Goal: Task Accomplishment & Management: Manage account settings

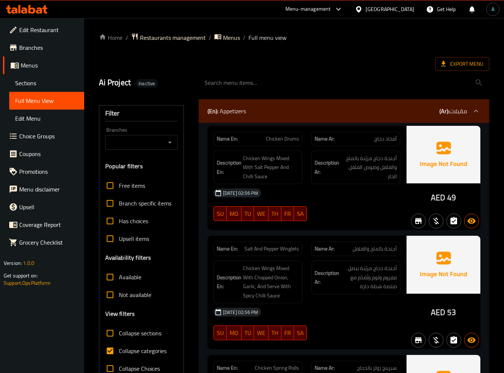
scroll to position [18047, 0]
click at [149, 349] on span "Collapse categories" at bounding box center [143, 351] width 48 height 9
click at [119, 349] on input "Collapse categories" at bounding box center [110, 351] width 18 height 18
checkbox input "false"
click at [316, 63] on div "Export Menu" at bounding box center [294, 64] width 390 height 14
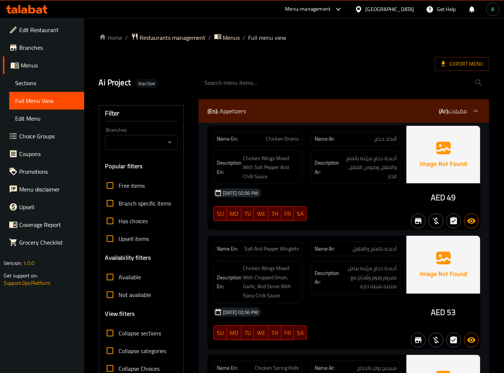
click at [473, 72] on div at bounding box center [343, 83] width 299 height 28
click at [468, 61] on span "Export Menu" at bounding box center [462, 63] width 42 height 9
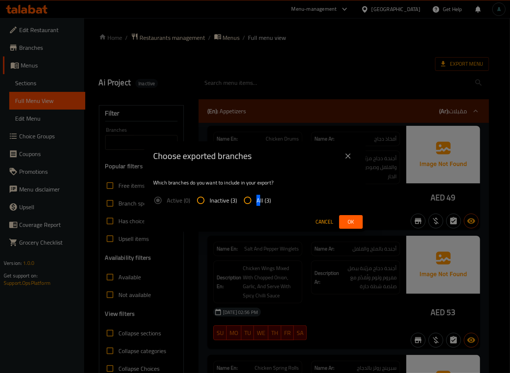
drag, startPoint x: 259, startPoint y: 209, endPoint x: 259, endPoint y: 202, distance: 6.3
click at [259, 202] on label "All (3)" at bounding box center [255, 201] width 32 height 18
click at [259, 202] on span "All (3)" at bounding box center [264, 200] width 14 height 9
click at [257, 202] on input "All (3)" at bounding box center [248, 201] width 18 height 18
radio input "true"
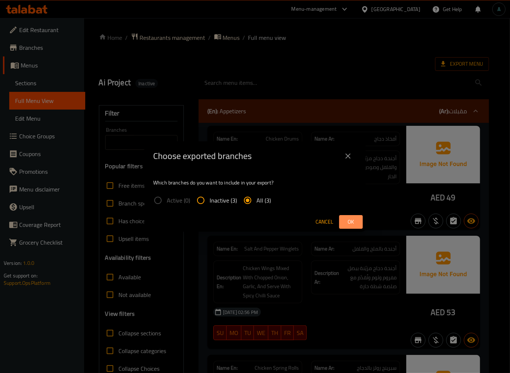
click at [347, 224] on span "Ok" at bounding box center [351, 221] width 12 height 9
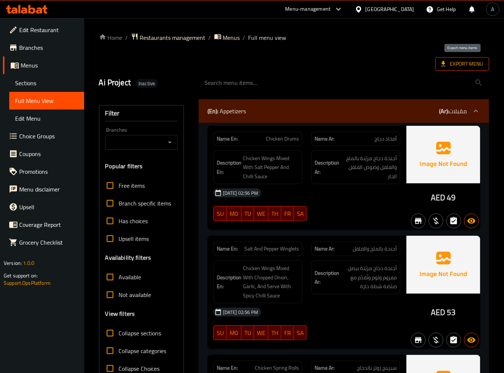
click at [475, 65] on span "Export Menu" at bounding box center [462, 63] width 42 height 9
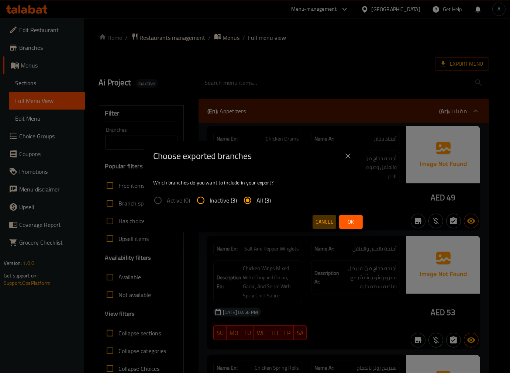
click at [314, 219] on button "Cancel" at bounding box center [325, 222] width 24 height 14
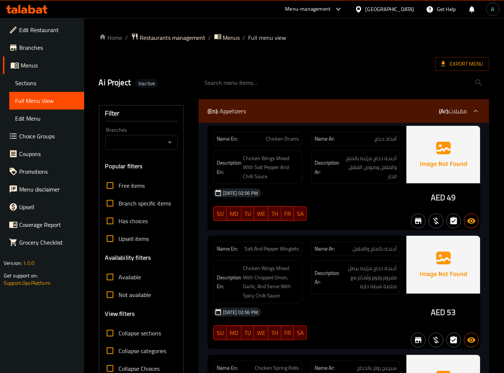
click at [34, 11] on icon at bounding box center [31, 9] width 7 height 9
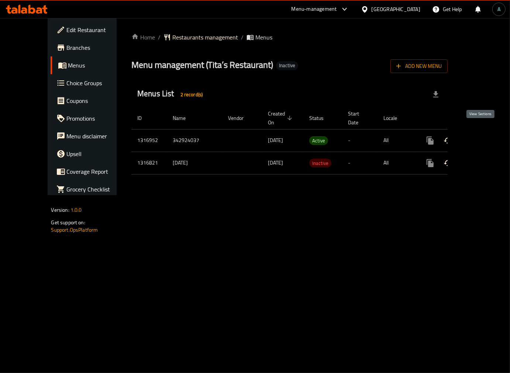
click at [483, 132] on link "enhanced table" at bounding box center [484, 141] width 18 height 18
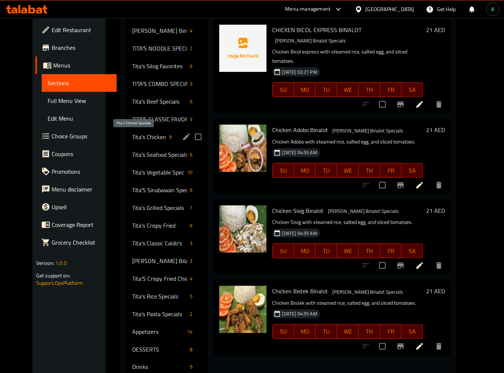
scroll to position [125, 0]
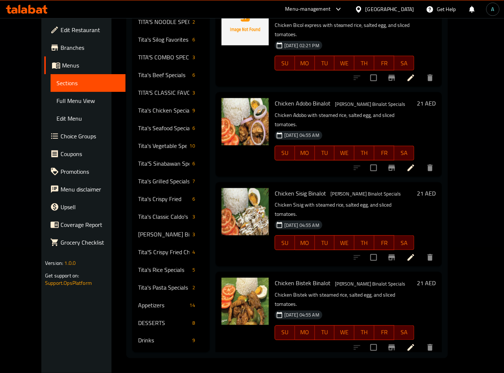
click at [210, 189] on div "Menu items Add Sort Manage items CHICKEN BICOL EXPRESS BINALOT Tita's Binalot S…" at bounding box center [326, 154] width 232 height 395
drag, startPoint x: 39, startPoint y: 98, endPoint x: 3, endPoint y: 124, distance: 44.2
click at [56, 98] on span "Full Menu View" at bounding box center [87, 100] width 63 height 9
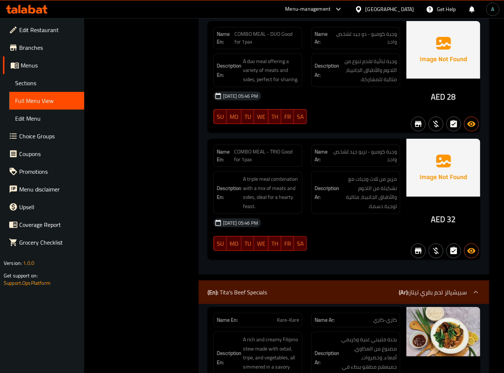
scroll to position [1753, 0]
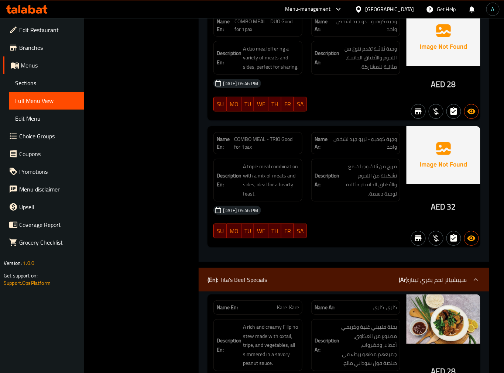
click at [330, 246] on div "Name En: COMBO MEAL - TRIO Good for 1pax Name Ar: وجبة كومبو - تريو جيد لشخص وا…" at bounding box center [306, 186] width 199 height 121
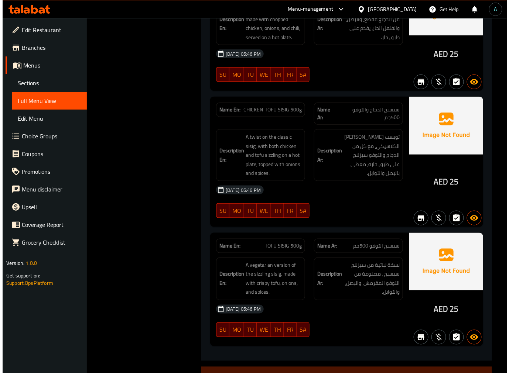
scroll to position [2932, 0]
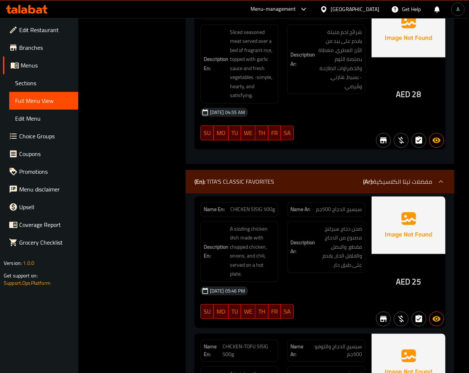
drag, startPoint x: 191, startPoint y: 146, endPoint x: 187, endPoint y: 148, distance: 4.8
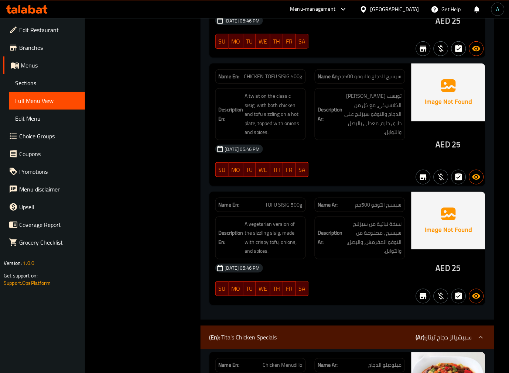
click at [394, 244] on span "نسخة نباتية من سيزلنج سيسيج ، مصنوعة من التوفو المقرمش، والبصل، والتوابل." at bounding box center [373, 238] width 58 height 36
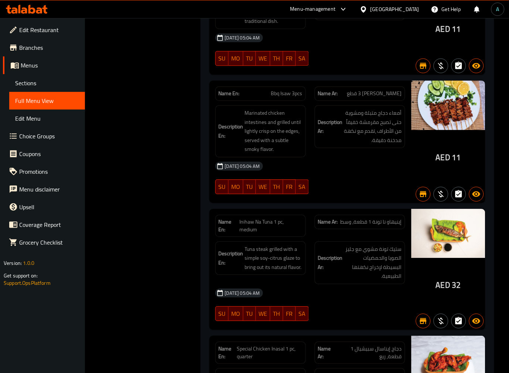
scroll to position [7883, 0]
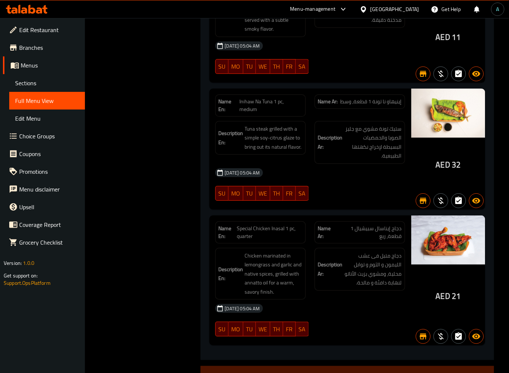
click at [361, 300] on div "13-10-2025 05:04 AM" at bounding box center [310, 309] width 199 height 18
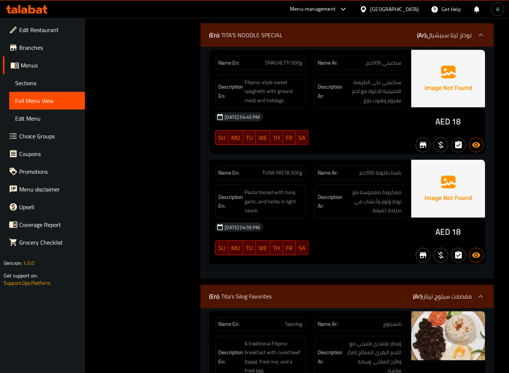
scroll to position [578, 0]
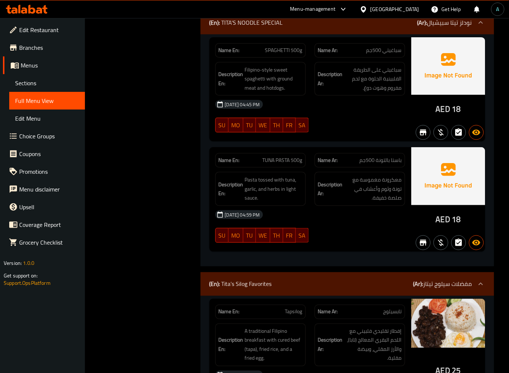
click at [373, 214] on div "14-10-2025 04:59 PM" at bounding box center [310, 215] width 199 height 18
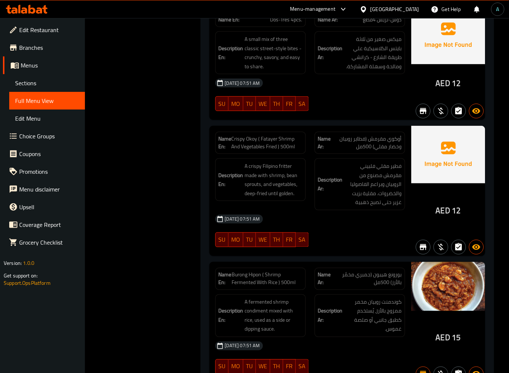
scroll to position [12640, 0]
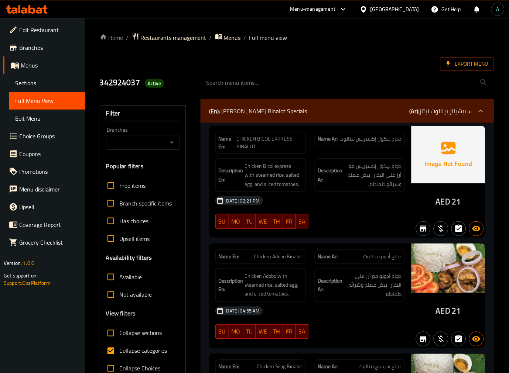
click at [135, 350] on span "Collapse categories" at bounding box center [144, 351] width 48 height 9
click at [120, 350] on input "Collapse categories" at bounding box center [111, 351] width 18 height 18
checkbox input "false"
click at [463, 59] on span "Export Menu" at bounding box center [467, 63] width 42 height 9
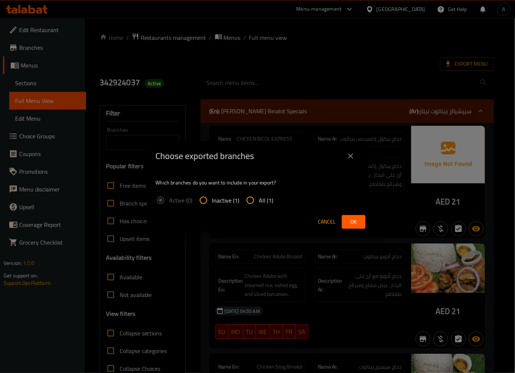
click at [263, 203] on span "All (1)" at bounding box center [266, 200] width 14 height 9
click at [259, 203] on input "All (1)" at bounding box center [250, 201] width 18 height 18
radio input "true"
click at [352, 216] on button "Ok" at bounding box center [354, 222] width 24 height 14
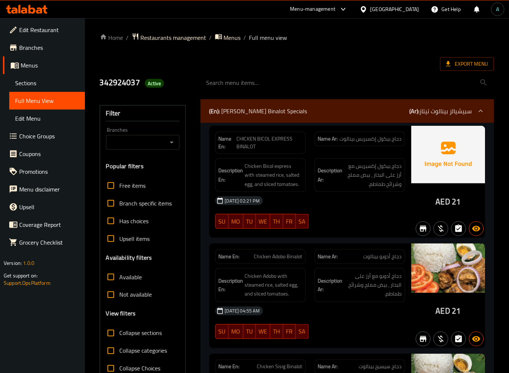
click at [41, 83] on span "Sections" at bounding box center [47, 83] width 64 height 9
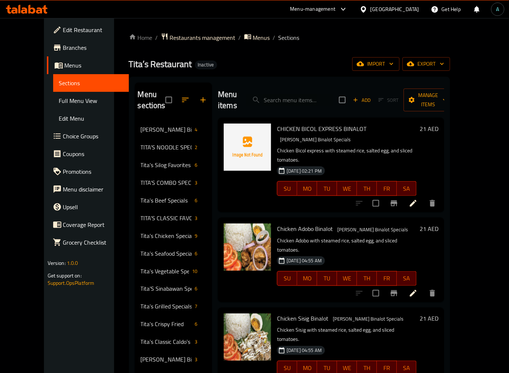
click at [129, 213] on div "Menu sections Tita's Binalot Specials 4 TITA'S NOODLE SPECIAL 2 Tita's Silog Fa…" at bounding box center [289, 280] width 321 height 407
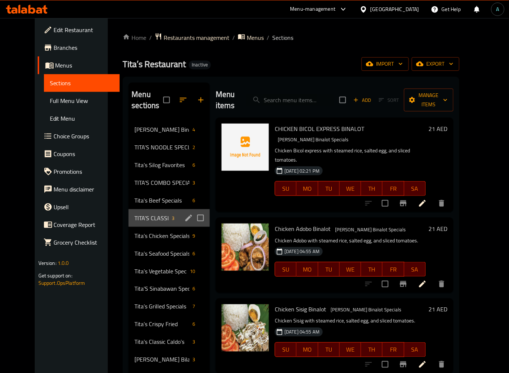
click at [128, 211] on div "TITA'S CLASSIC FAVORITES 3" at bounding box center [168, 218] width 81 height 18
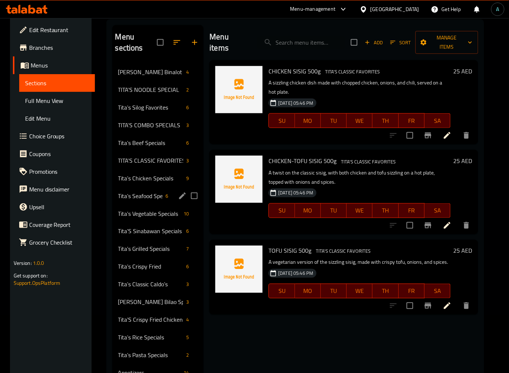
scroll to position [125, 0]
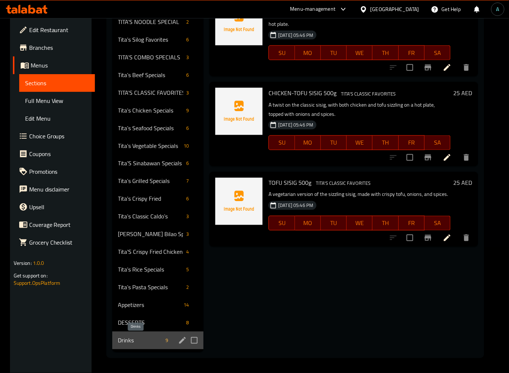
click at [138, 341] on span "Drinks" at bounding box center [140, 340] width 45 height 9
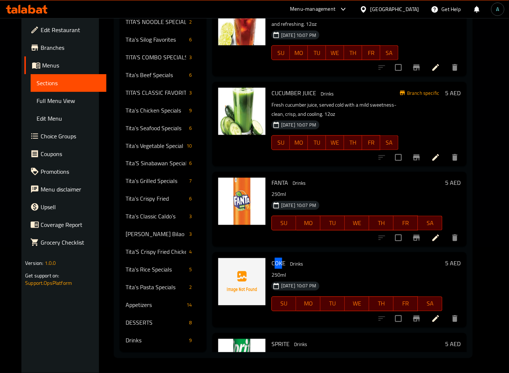
drag, startPoint x: 270, startPoint y: 253, endPoint x: 276, endPoint y: 253, distance: 5.9
click at [276, 258] on span "COKE" at bounding box center [278, 263] width 14 height 11
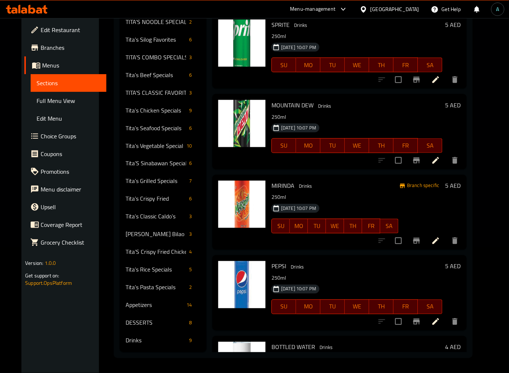
scroll to position [367, 0]
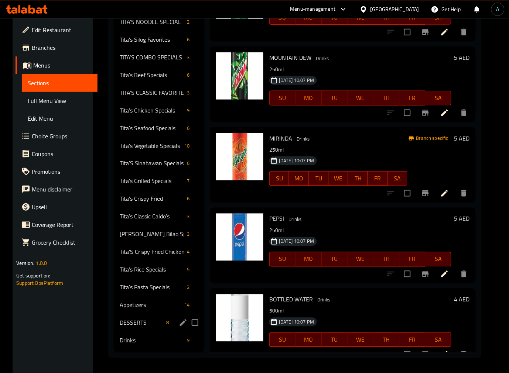
click at [129, 323] on span "DESSERTS" at bounding box center [142, 323] width 44 height 9
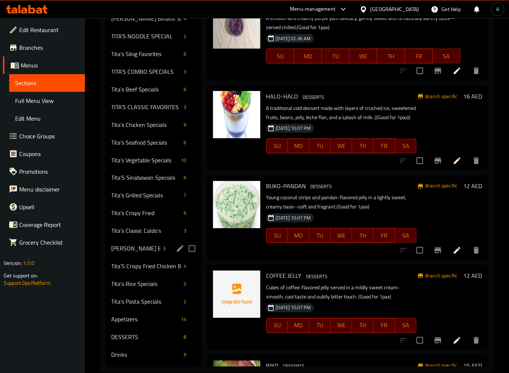
scroll to position [125, 0]
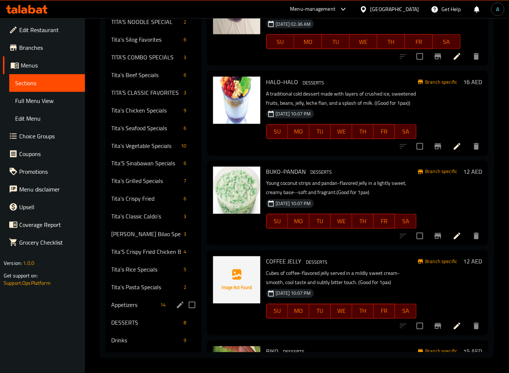
click at [145, 310] on div "Appetizers 14" at bounding box center [154, 305] width 96 height 18
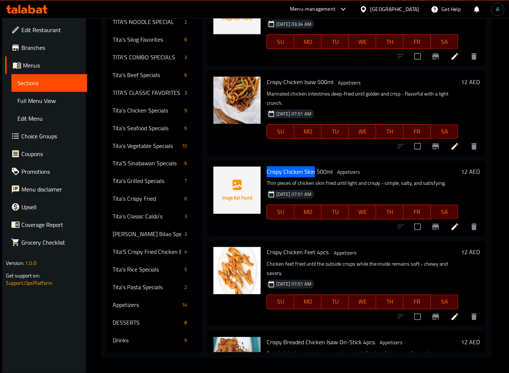
drag, startPoint x: 264, startPoint y: 174, endPoint x: 313, endPoint y: 174, distance: 48.7
click at [313, 174] on div "Crispy Chicken Skin 500ml Appetizers Thin pieces of chicken skin fried until li…" at bounding box center [362, 198] width 197 height 69
copy span "Crispy Chicken Skin"
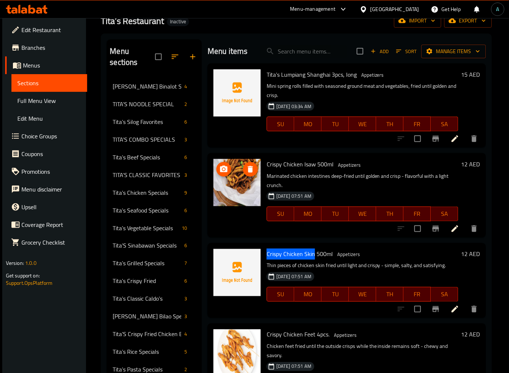
scroll to position [2, 0]
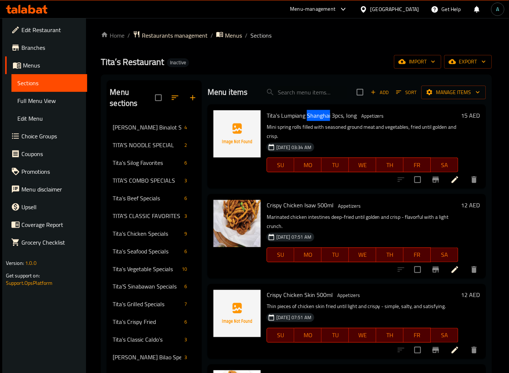
drag, startPoint x: 306, startPoint y: 114, endPoint x: 329, endPoint y: 117, distance: 22.7
click at [329, 117] on span "Tita's Lumpiang Shanghai 3pcs, long" at bounding box center [311, 115] width 90 height 11
copy span "Shanghai"
drag, startPoint x: 282, startPoint y: 115, endPoint x: 329, endPoint y: 116, distance: 47.3
click at [329, 116] on span "Tita's Lumpiang Shanghai 3pcs, long" at bounding box center [311, 115] width 90 height 11
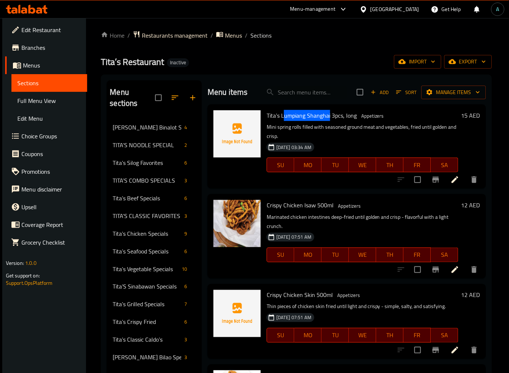
copy span "umpiang Shanghai"
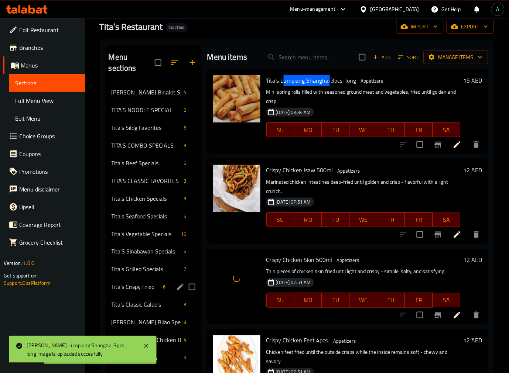
scroll to position [125, 0]
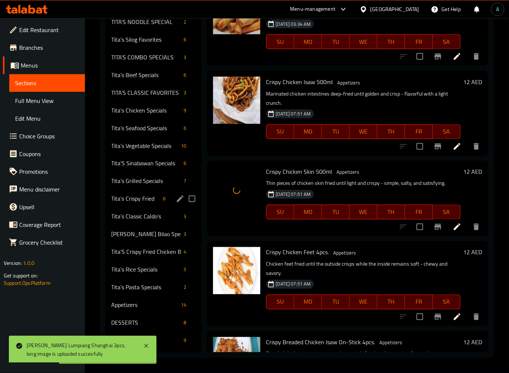
click at [145, 203] on span "Tita's Crispy Fried" at bounding box center [135, 199] width 49 height 9
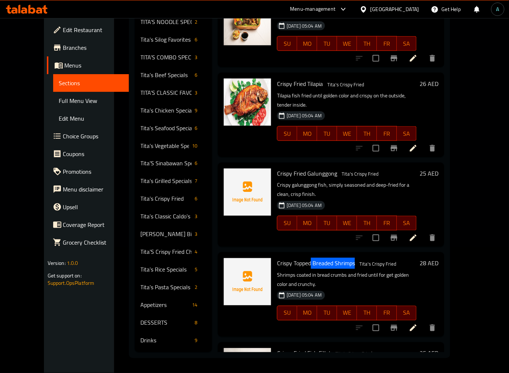
drag, startPoint x: 301, startPoint y: 233, endPoint x: 344, endPoint y: 238, distance: 44.0
click at [344, 258] on h6 "Crispy Topped Breaded Shrimps Tita's Crispy Fried" at bounding box center [347, 263] width 140 height 10
click at [323, 258] on span "Crispy Topped Breaded Shrimps" at bounding box center [316, 263] width 78 height 11
drag, startPoint x: 303, startPoint y: 235, endPoint x: 343, endPoint y: 237, distance: 39.9
click at [343, 258] on span "Crispy Topped Breaded Shrimps" at bounding box center [316, 263] width 78 height 11
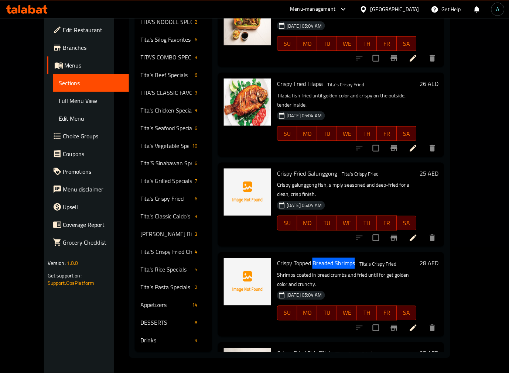
copy span "Breaded Shrimps"
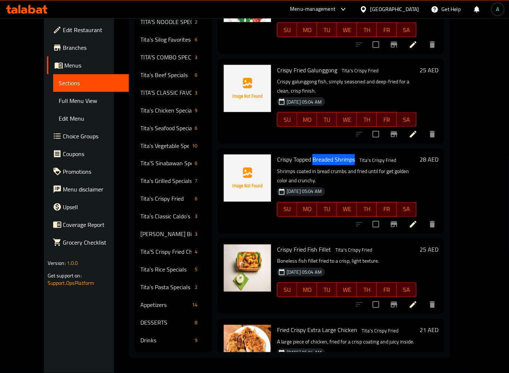
scroll to position [107, 0]
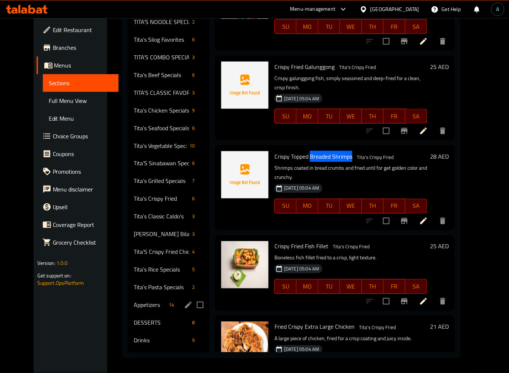
click at [154, 294] on div "Tita's Pasta Specials 2" at bounding box center [169, 288] width 82 height 18
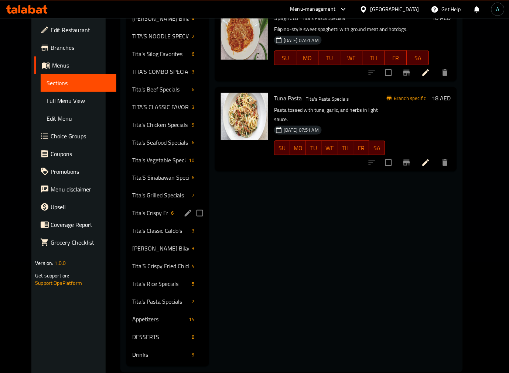
scroll to position [125, 0]
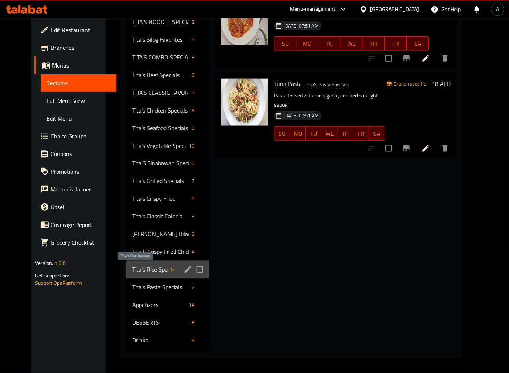
click at [144, 272] on span "Tita's Rice Specials" at bounding box center [149, 269] width 35 height 9
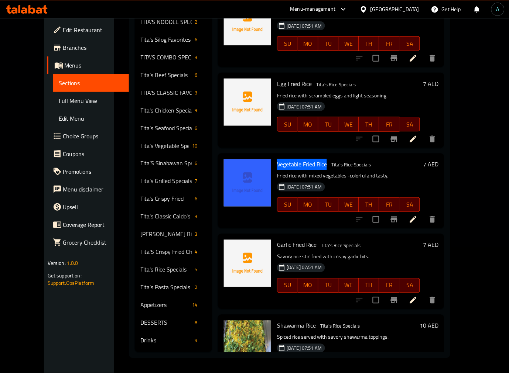
drag, startPoint x: 265, startPoint y: 149, endPoint x: 316, endPoint y: 152, distance: 51.0
click at [316, 157] on div "Vegetable Fried Rice Tita's Rice Specials Fried rice with mixed vegetables -col…" at bounding box center [331, 191] width 220 height 69
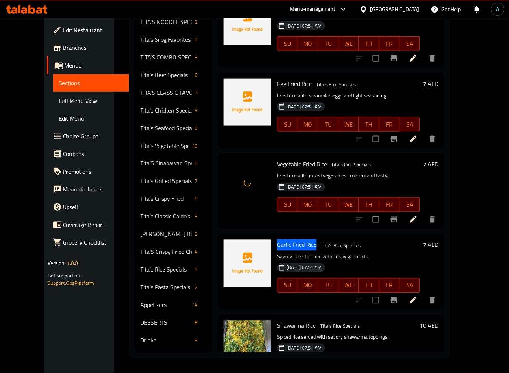
drag, startPoint x: 266, startPoint y: 237, endPoint x: 305, endPoint y: 237, distance: 39.1
click at [305, 237] on div "Garlic Fried Rice Tita's Rice Specials Savory rice stir-fried with crispy garli…" at bounding box center [348, 271] width 149 height 69
copy span "Garlic Fried Rice"
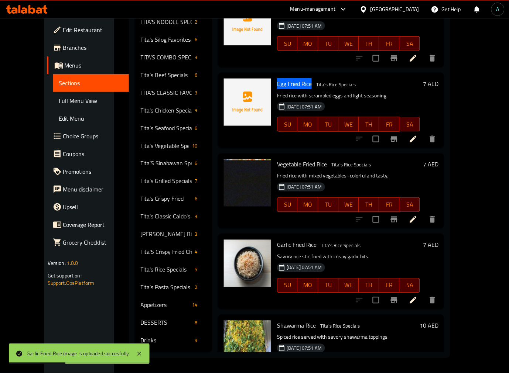
drag, startPoint x: 275, startPoint y: 73, endPoint x: 300, endPoint y: 76, distance: 24.5
click at [300, 76] on div "Egg Fried Rice Tita's Rice Specials Fried rice with scrambled eggs and light se…" at bounding box center [348, 110] width 149 height 69
copy span "Egg Fried Rice"
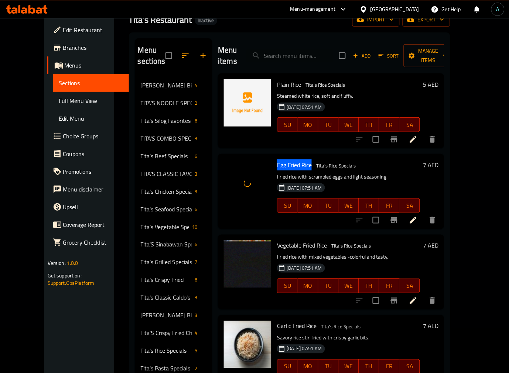
scroll to position [43, 0]
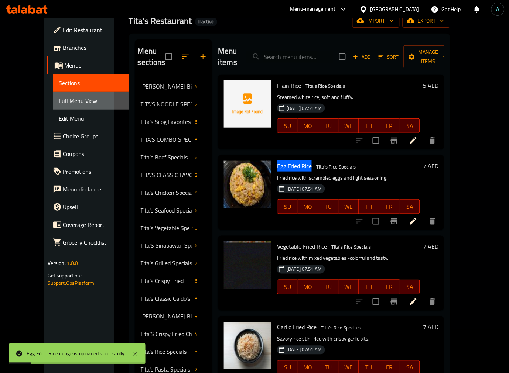
click at [59, 102] on span "Full Menu View" at bounding box center [91, 100] width 64 height 9
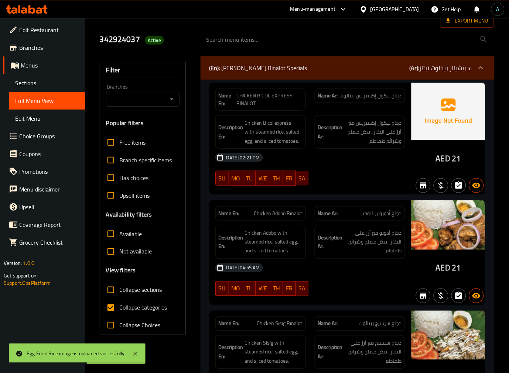
click at [122, 299] on label "Collapse categories" at bounding box center [134, 308] width 65 height 18
click at [120, 299] on input "Collapse categories" at bounding box center [111, 308] width 18 height 18
checkbox input "false"
click at [234, 291] on span "MO" at bounding box center [235, 288] width 9 height 11
click at [209, 291] on div "Name En: Chicken Adobo Binalot Name Ar: دجاج أدوبو بينالوت Description En: Chic…" at bounding box center [310, 252] width 202 height 104
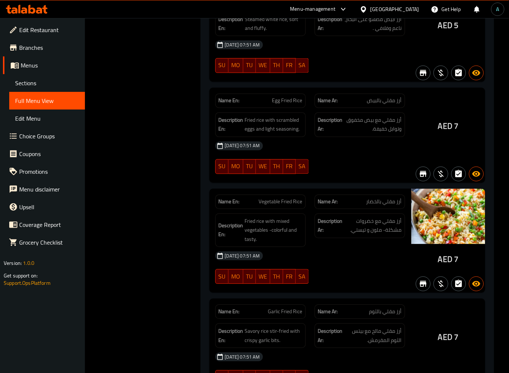
scroll to position [10608, 0]
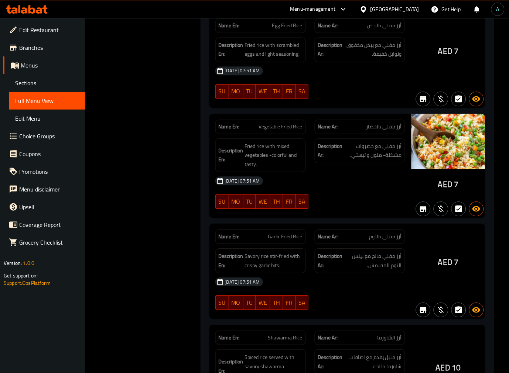
click at [426, 224] on div "AED 7" at bounding box center [448, 271] width 74 height 95
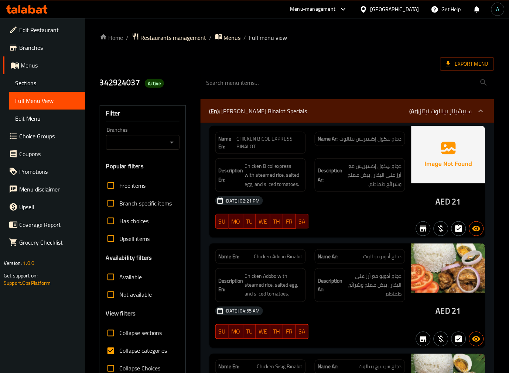
click at [141, 349] on span "Collapse categories" at bounding box center [144, 351] width 48 height 9
click at [120, 349] on input "Collapse categories" at bounding box center [111, 351] width 18 height 18
checkbox input "false"
click at [464, 66] on span "Export Menu" at bounding box center [467, 63] width 42 height 9
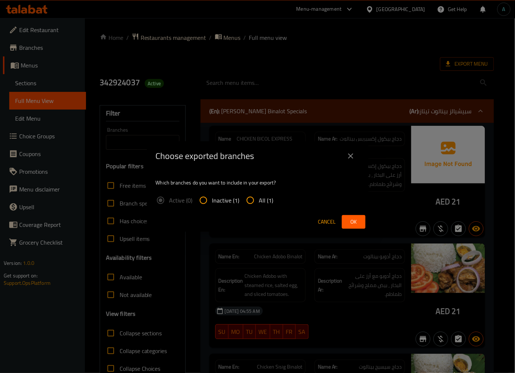
click at [244, 204] on input "All (1)" at bounding box center [250, 201] width 18 height 18
radio input "true"
click at [363, 219] on button "Ok" at bounding box center [354, 222] width 24 height 14
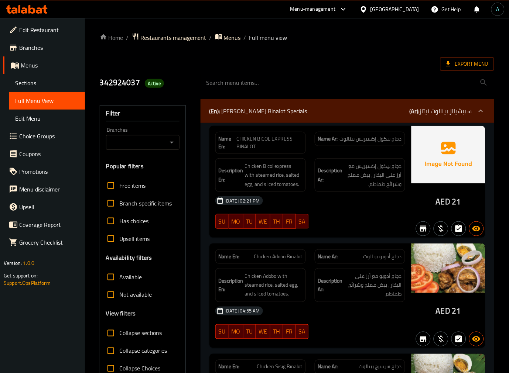
click at [34, 12] on icon at bounding box center [31, 9] width 7 height 9
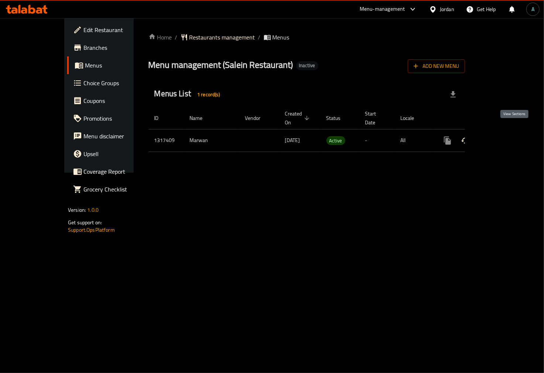
click at [509, 133] on link "enhanced table" at bounding box center [501, 141] width 18 height 18
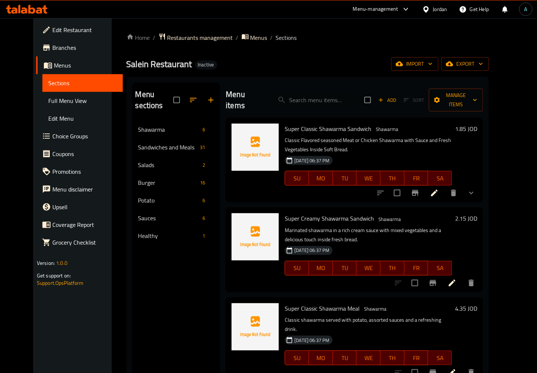
click at [48, 103] on span "Full Menu View" at bounding box center [82, 100] width 69 height 9
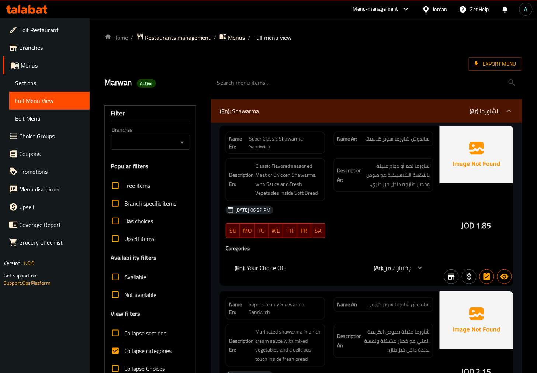
click at [128, 349] on span "Collapse categories" at bounding box center [148, 351] width 48 height 9
click at [124, 349] on input "Collapse categories" at bounding box center [116, 351] width 18 height 18
checkbox input "false"
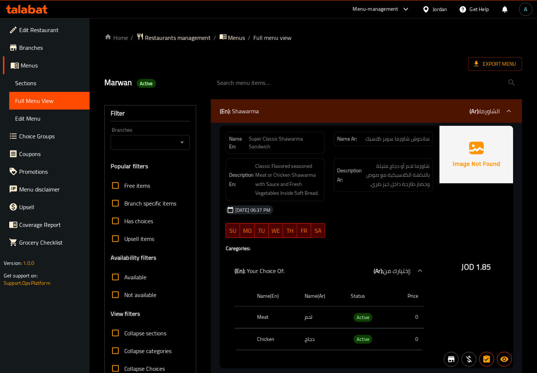
click at [134, 331] on span "Collapse sections" at bounding box center [145, 333] width 42 height 9
click at [124, 331] on input "Collapse sections" at bounding box center [116, 333] width 18 height 18
checkbox input "true"
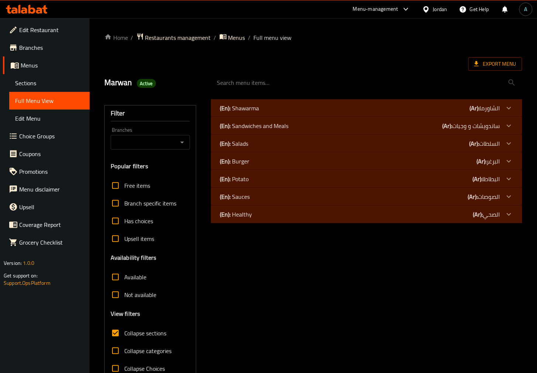
click at [269, 109] on div "(En): Shawarma (Ar): الشاورما" at bounding box center [360, 108] width 281 height 9
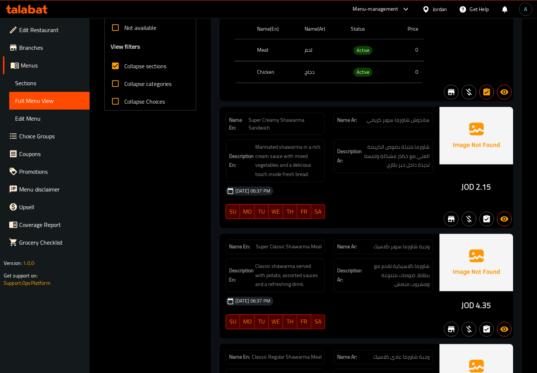
scroll to position [287, 0]
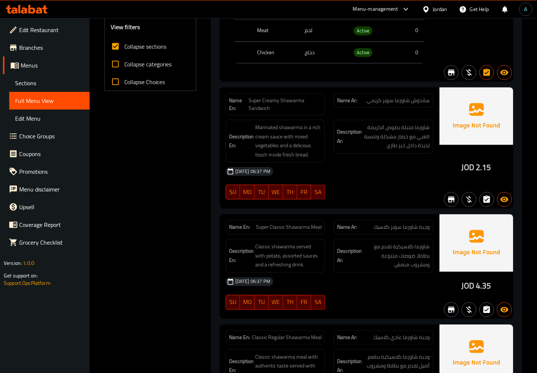
click at [378, 100] on span "ساندوش شاورما سوبر كريمي" at bounding box center [398, 101] width 63 height 8
copy span "ساندوش شاورما سوبر كريمي"
click at [265, 102] on span "Super Creamy Shawarma Sandwich" at bounding box center [285, 105] width 73 height 16
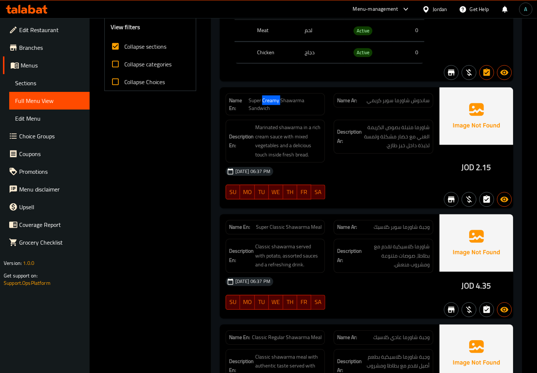
click at [265, 102] on span "Super Creamy Shawarma Sandwich" at bounding box center [285, 105] width 73 height 16
copy span "Super Creamy Shawarma Sandwich"
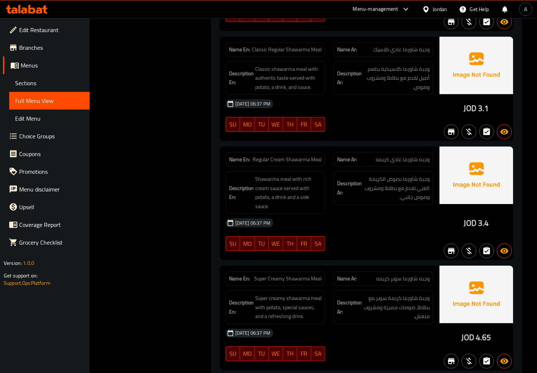
scroll to position [656, 0]
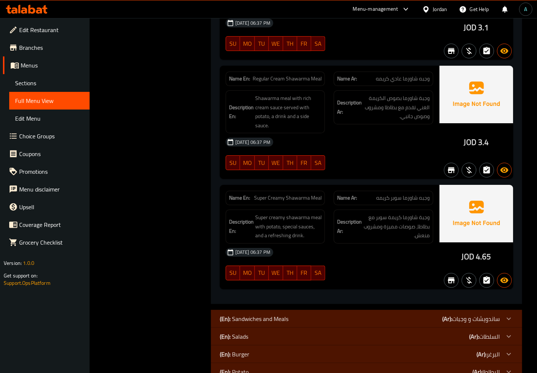
click at [393, 200] on span "وجبه شاورما سوبر كريمه" at bounding box center [403, 198] width 54 height 8
copy span "وجبه شاورما سوبر كريمه"
click at [282, 197] on span "Super Creamy Shawarma Meal" at bounding box center [288, 198] width 68 height 8
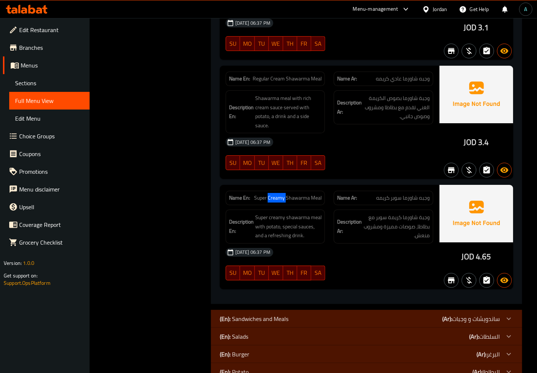
click at [282, 197] on span "Super Creamy Shawarma Meal" at bounding box center [288, 198] width 68 height 8
copy span "Creamy"
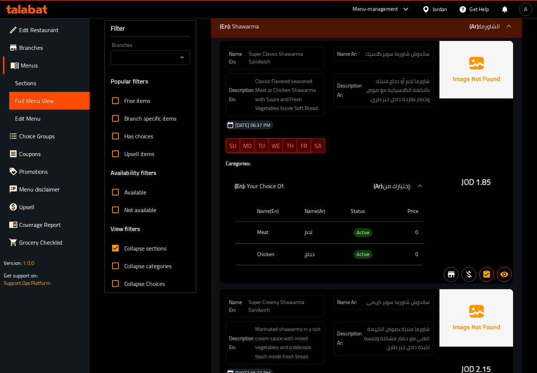
scroll to position [0, 0]
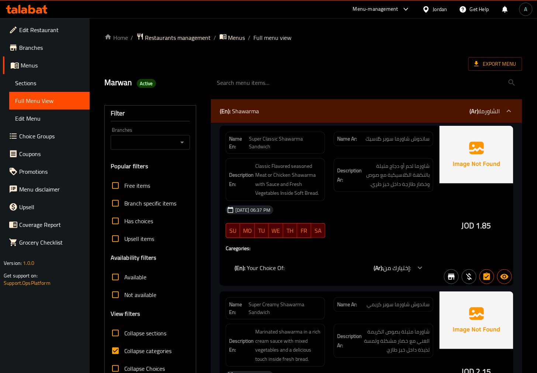
click at [41, 82] on span "Sections" at bounding box center [49, 83] width 69 height 9
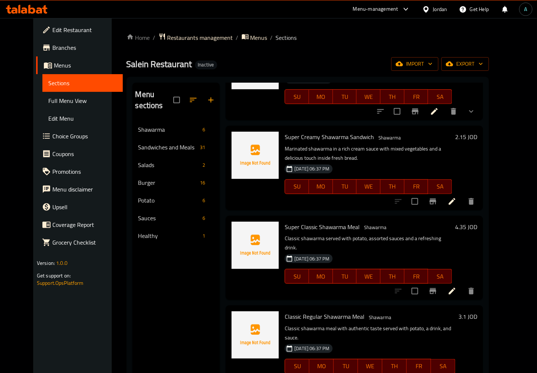
scroll to position [82, 0]
click at [457, 197] on icon at bounding box center [452, 201] width 9 height 9
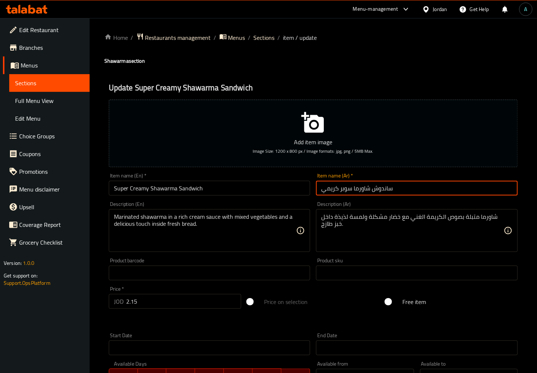
click at [325, 193] on input "ساندوش شاورما سوبر كريمي" at bounding box center [417, 188] width 202 height 15
type input "ساندوش شاورما سوبر كريمه"
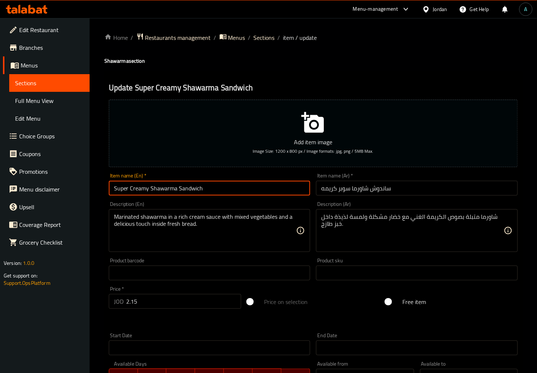
click at [149, 189] on input "Super Creamy Shawarma Sandwich" at bounding box center [210, 188] width 202 height 15
type input "Super Cream Shawarma Sandwich"
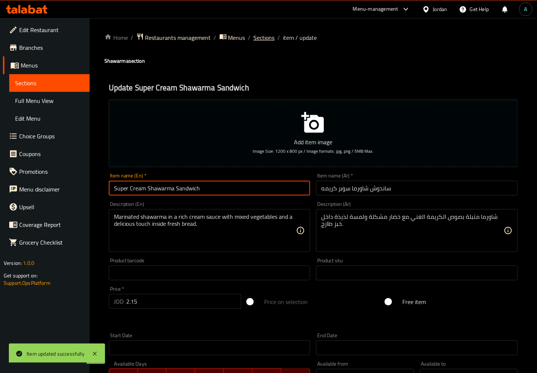
click at [258, 36] on span "Sections" at bounding box center [264, 37] width 21 height 9
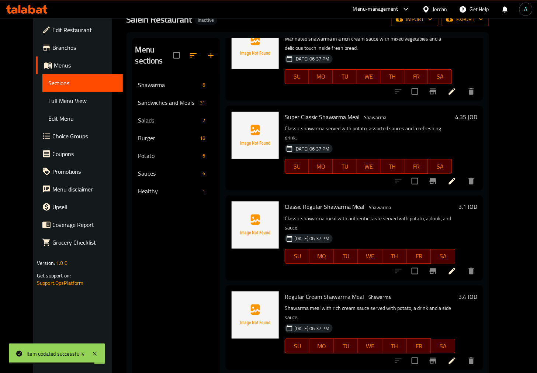
scroll to position [103, 0]
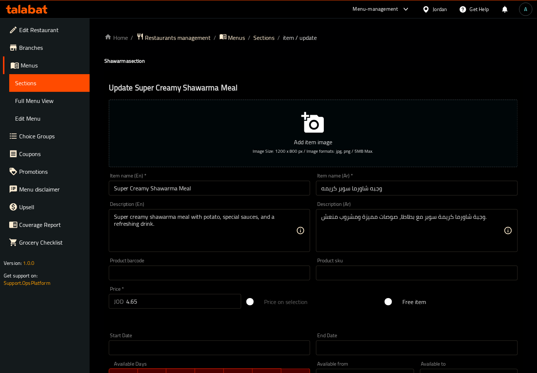
click at [148, 189] on input "Super Creamy Shawarma Meal" at bounding box center [210, 188] width 202 height 15
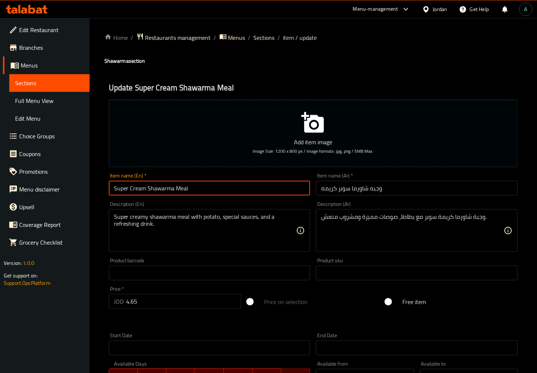
type input "Super Cream Shawarma Meal"
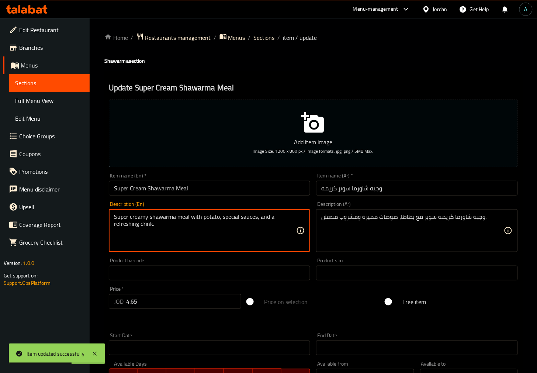
click at [149, 217] on textarea "Super creamy shawarma meal with potato, special sauces, and a refreshing drink." at bounding box center [205, 230] width 183 height 35
type textarea "Super cream shawarma meal with potato, special sauces, and a refreshing drink."
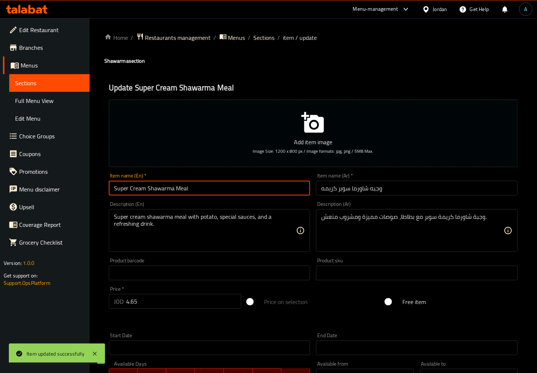
click at [189, 195] on input "Super Cream Shawarma Meal" at bounding box center [210, 188] width 202 height 15
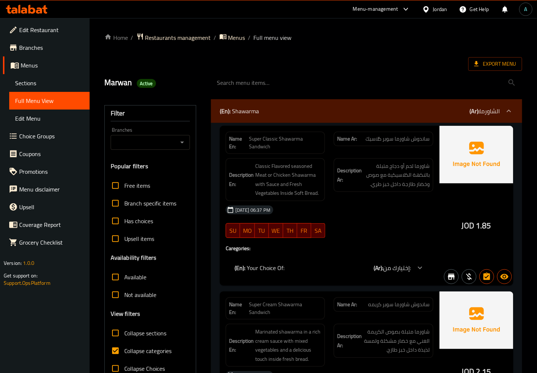
click at [142, 347] on span "Collapse categories" at bounding box center [148, 351] width 48 height 9
click at [124, 346] on input "Collapse categories" at bounding box center [116, 351] width 18 height 18
checkbox input "false"
click at [142, 337] on span "Collapse sections" at bounding box center [145, 333] width 42 height 9
click at [124, 337] on input "Collapse sections" at bounding box center [116, 333] width 18 height 18
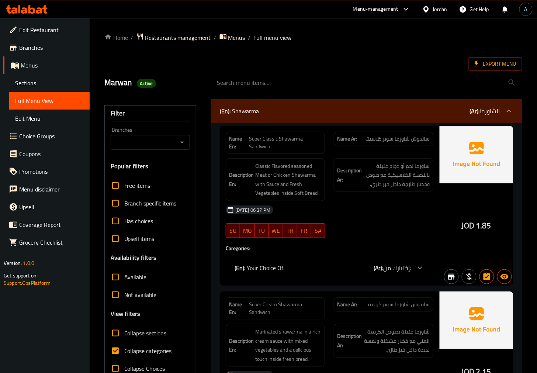
checkbox input "true"
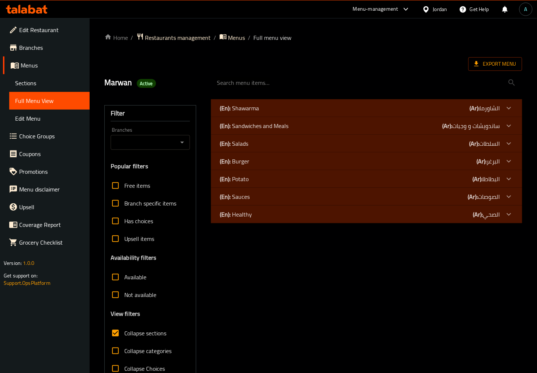
click at [316, 102] on div "(En): Shawarma (Ar): الشاورما" at bounding box center [367, 108] width 312 height 18
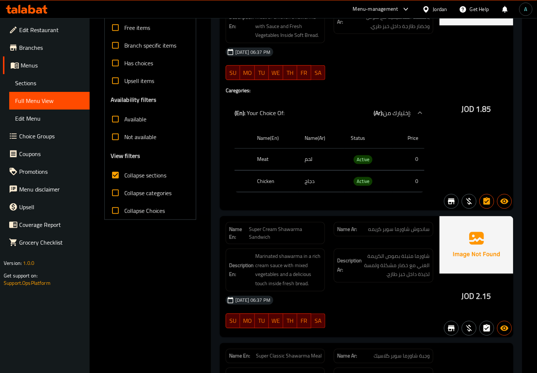
scroll to position [164, 0]
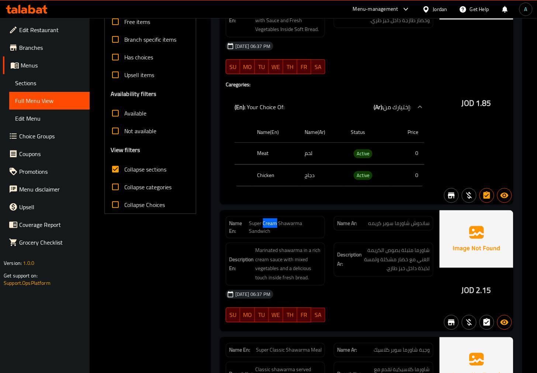
drag, startPoint x: 264, startPoint y: 220, endPoint x: 278, endPoint y: 222, distance: 14.1
click at [278, 222] on span "Super Cream Shawarma Sandwich" at bounding box center [286, 228] width 73 height 16
copy span "Cream"
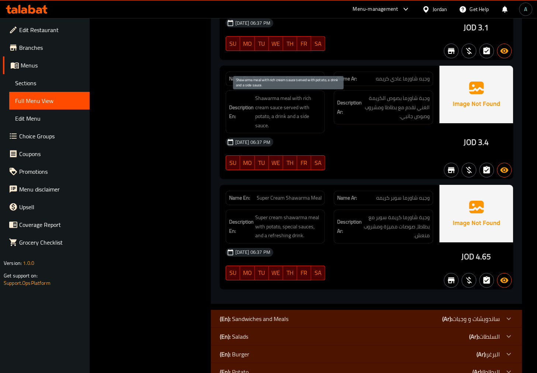
scroll to position [697, 0]
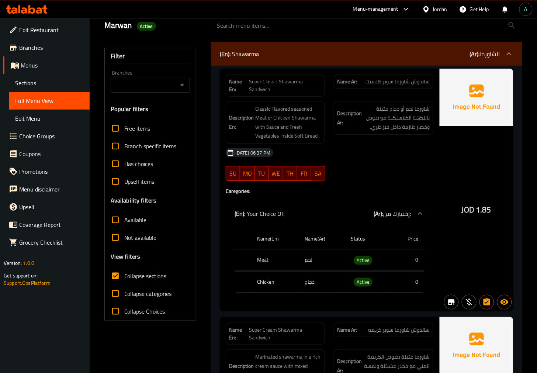
scroll to position [0, 0]
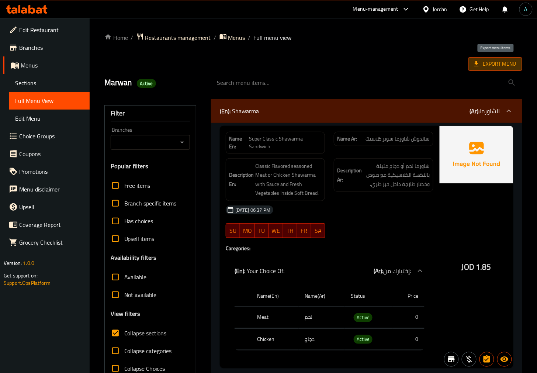
click at [493, 64] on span "Export Menu" at bounding box center [496, 63] width 42 height 9
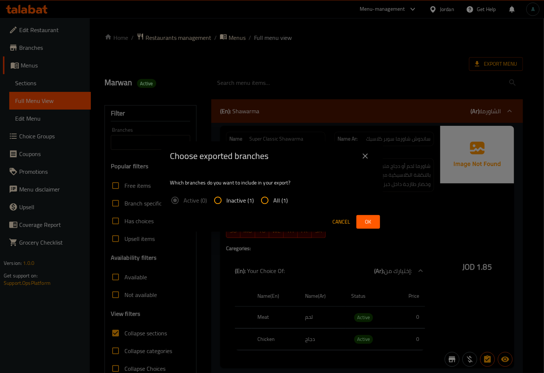
click at [280, 200] on span "All (1)" at bounding box center [281, 200] width 14 height 9
click at [274, 200] on input "All (1)" at bounding box center [265, 201] width 18 height 18
radio input "true"
click at [372, 222] on span "Ok" at bounding box center [368, 221] width 12 height 9
